Goal: Navigation & Orientation: Go to known website

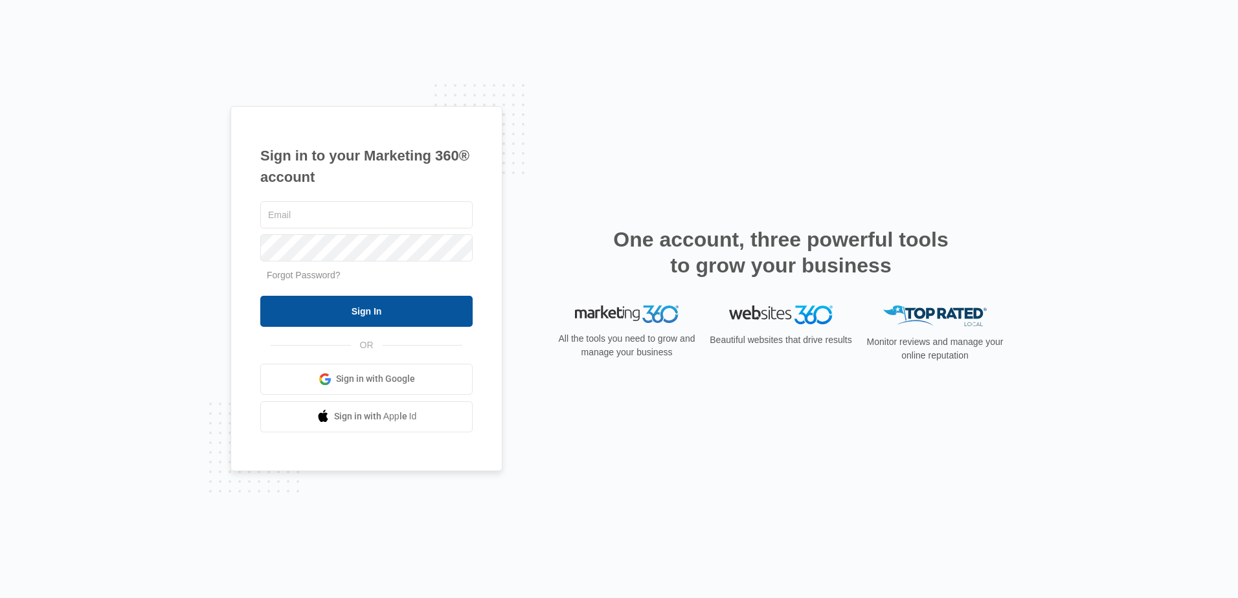
type input "[EMAIL_ADDRESS][DOMAIN_NAME]"
drag, startPoint x: 326, startPoint y: 313, endPoint x: 325, endPoint y: 304, distance: 9.1
click at [326, 313] on input "Sign In" at bounding box center [366, 311] width 212 height 31
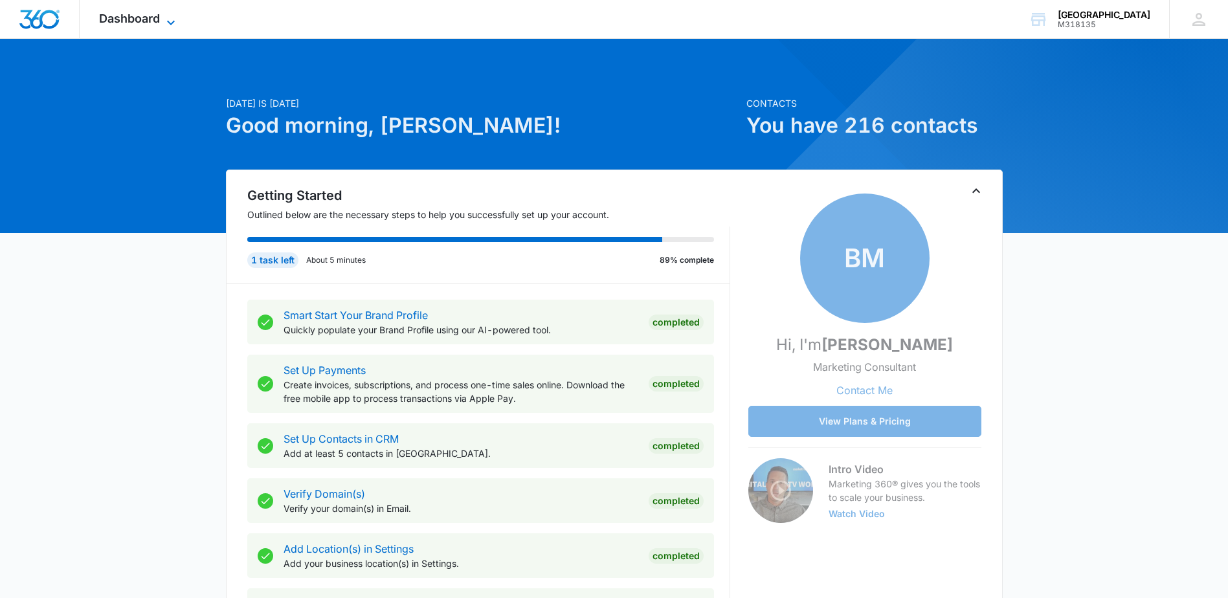
click at [138, 19] on span "Dashboard" at bounding box center [129, 19] width 61 height 14
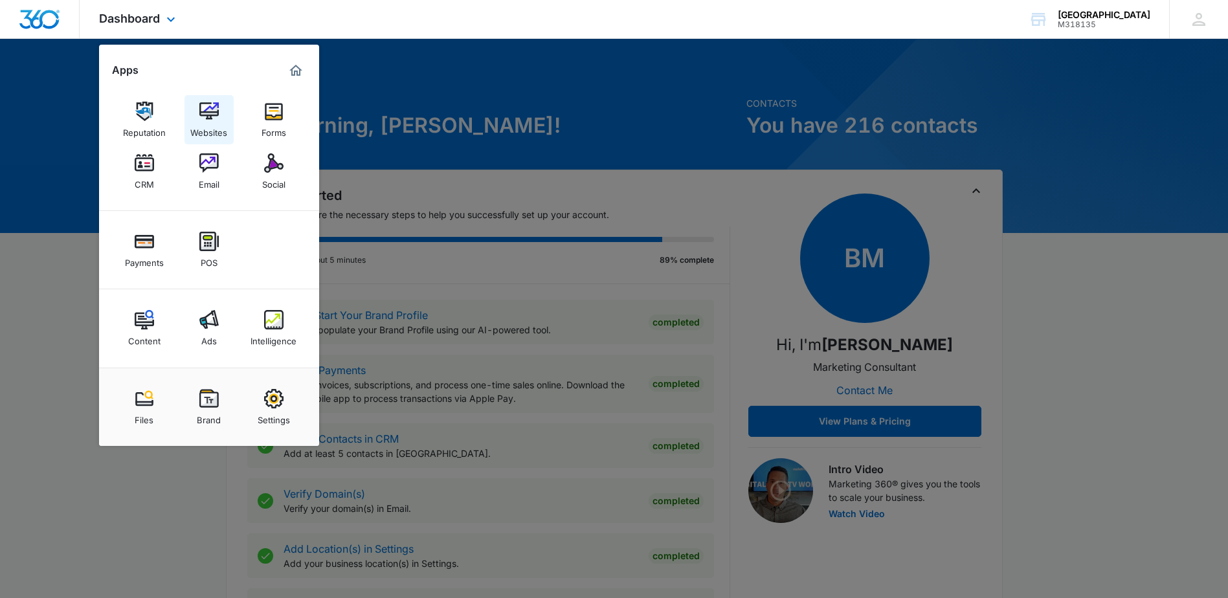
click at [203, 118] on img at bounding box center [208, 111] width 19 height 19
